Goal: Find contact information: Find contact information

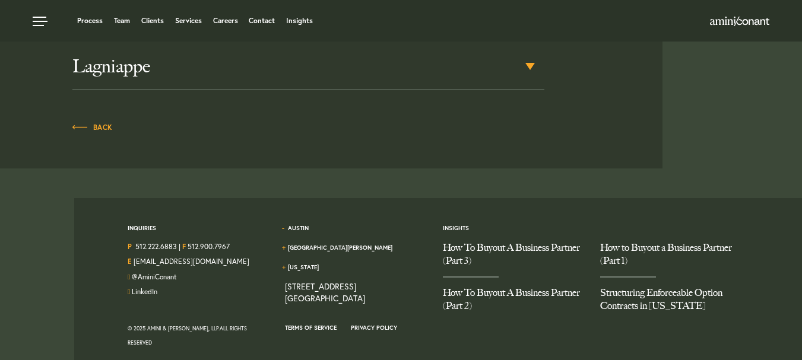
scroll to position [673, 0]
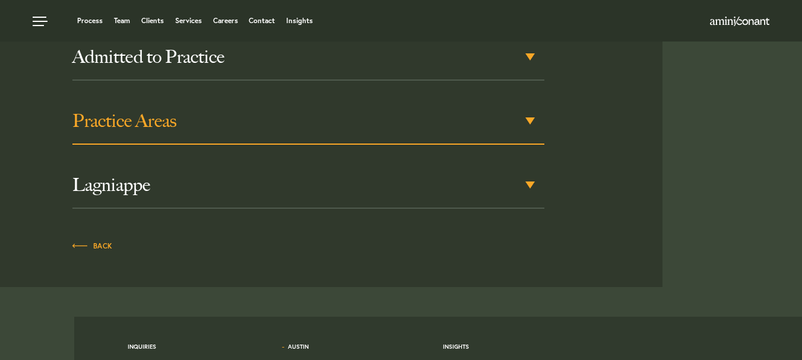
click at [533, 120] on div "Practice Areas" at bounding box center [308, 121] width 472 height 46
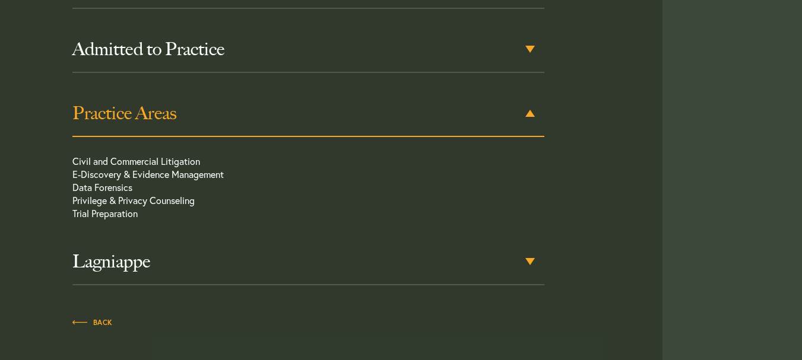
scroll to position [682, 0]
click at [102, 173] on p "Civil and Commercial Litigation E-Discovery & Evidence Management Data Forensic…" at bounding box center [284, 189] width 425 height 71
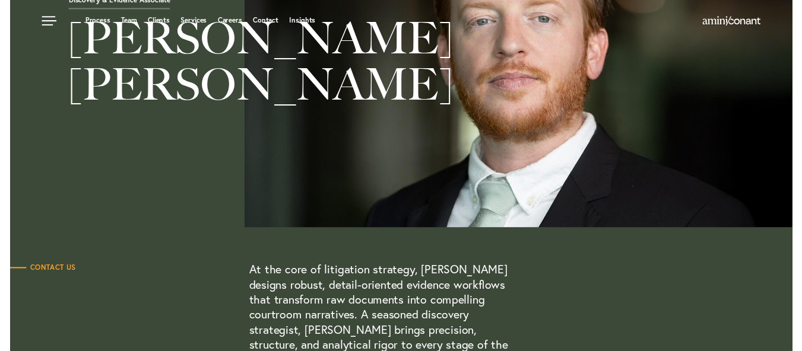
scroll to position [0, 0]
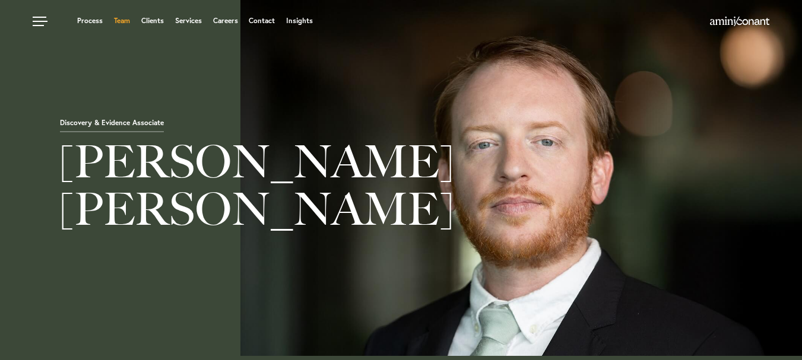
click at [128, 19] on link "Team" at bounding box center [122, 20] width 16 height 7
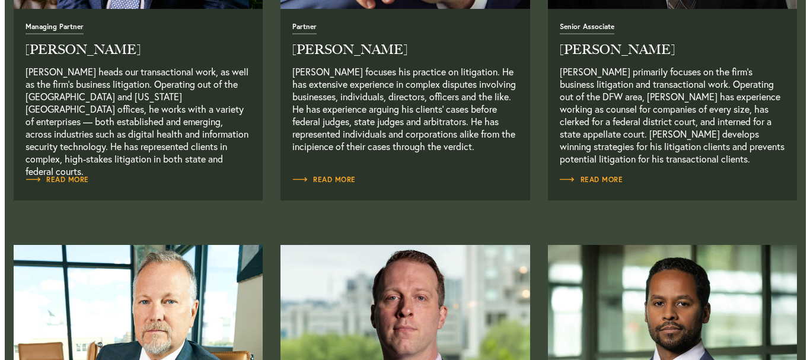
scroll to position [712, 0]
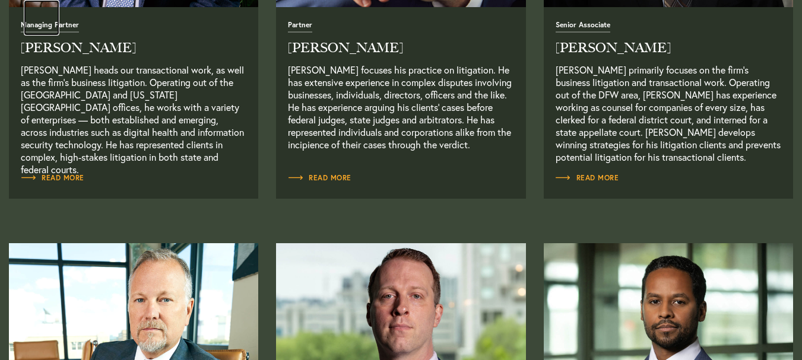
click at [58, 26] on link at bounding box center [42, 18] width 36 height 36
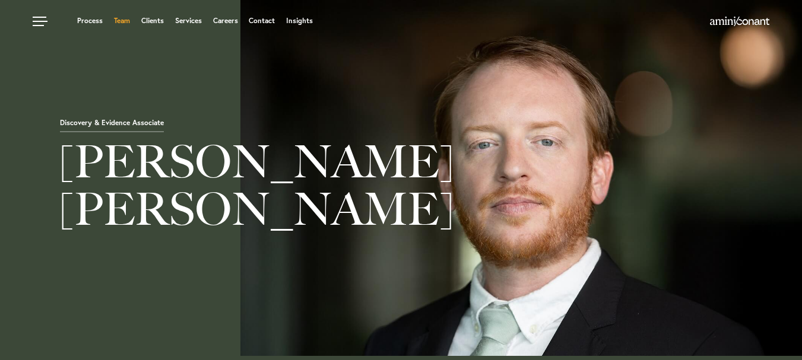
click at [117, 21] on link "Team" at bounding box center [122, 20] width 16 height 7
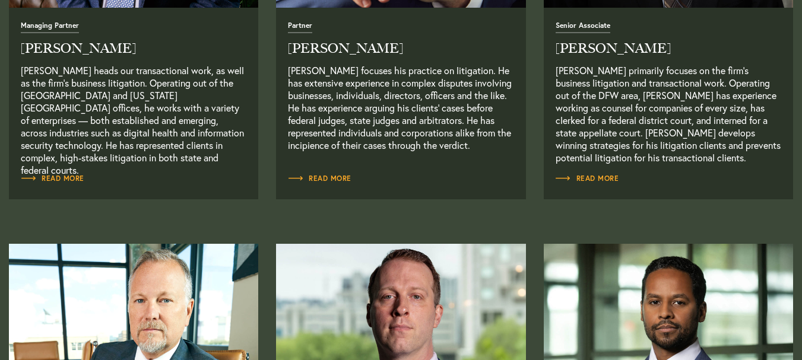
scroll to position [712, 0]
click at [333, 181] on span "Read More" at bounding box center [319, 177] width 63 height 7
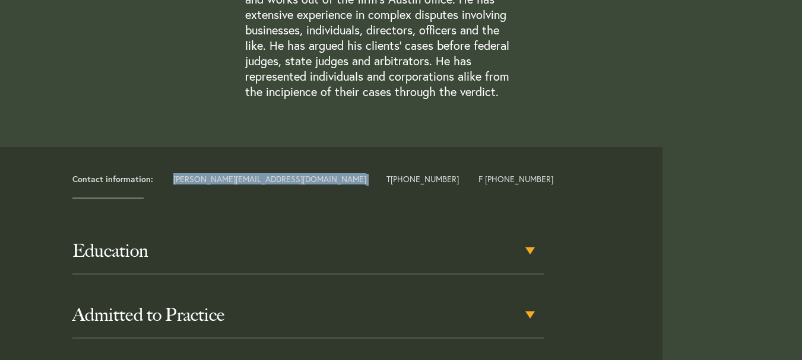
drag, startPoint x: 259, startPoint y: 179, endPoint x: 169, endPoint y: 179, distance: 90.2
click at [169, 179] on div "Contact information: [PERSON_NAME][EMAIL_ADDRESS][DOMAIN_NAME] T [PHONE_NUMBER]…" at bounding box center [362, 180] width 599 height 12
copy div "[PERSON_NAME][EMAIL_ADDRESS][DOMAIN_NAME]"
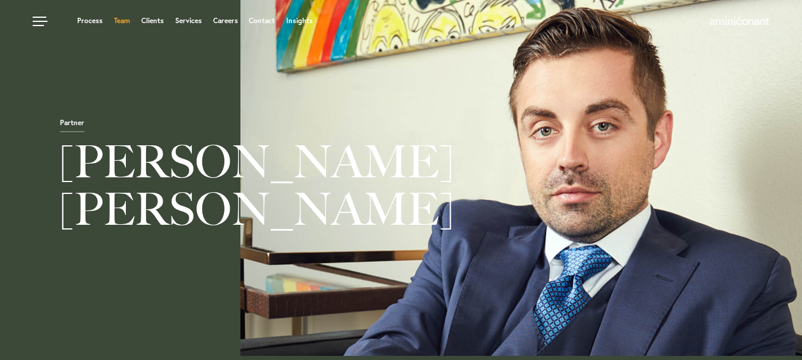
click at [127, 20] on link "Team" at bounding box center [122, 20] width 16 height 7
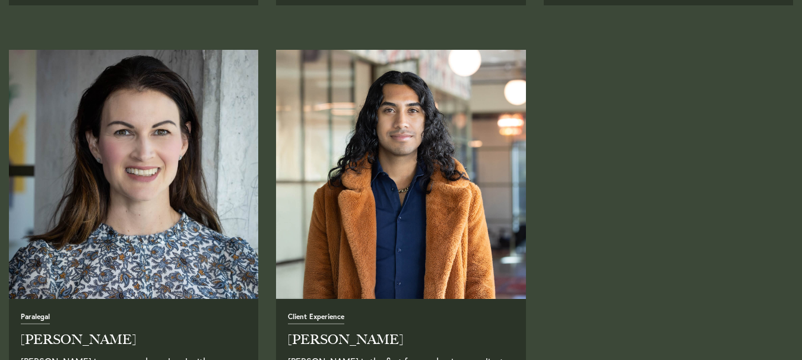
scroll to position [3085, 0]
